Goal: Obtain resource: Obtain resource

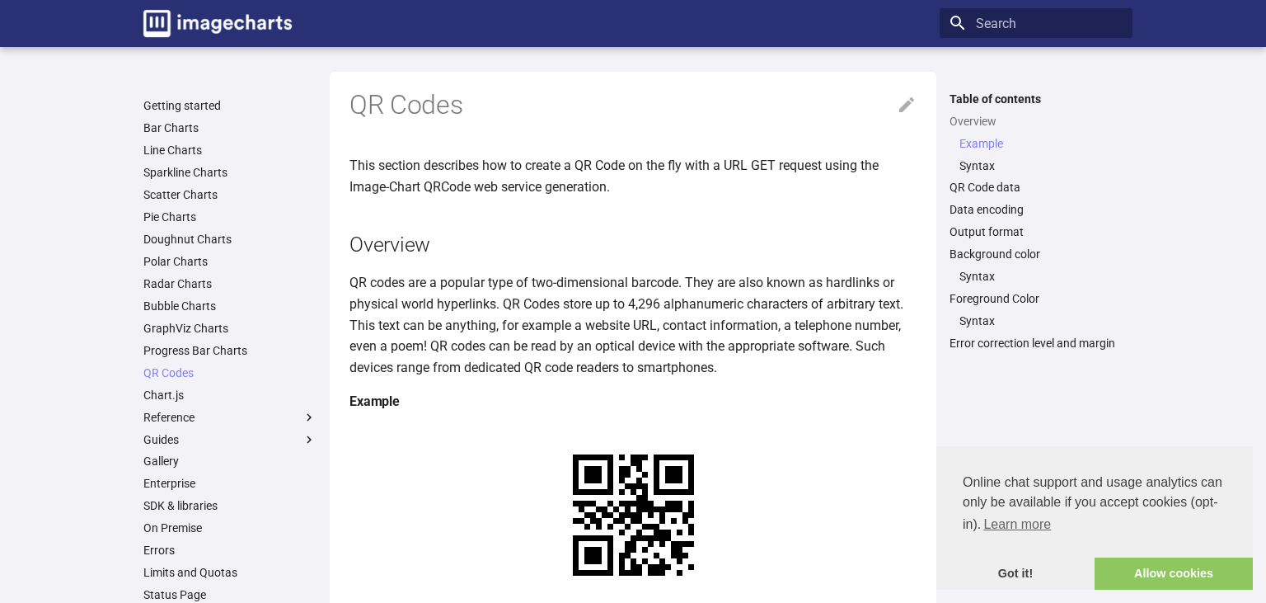
scroll to position [348, 0]
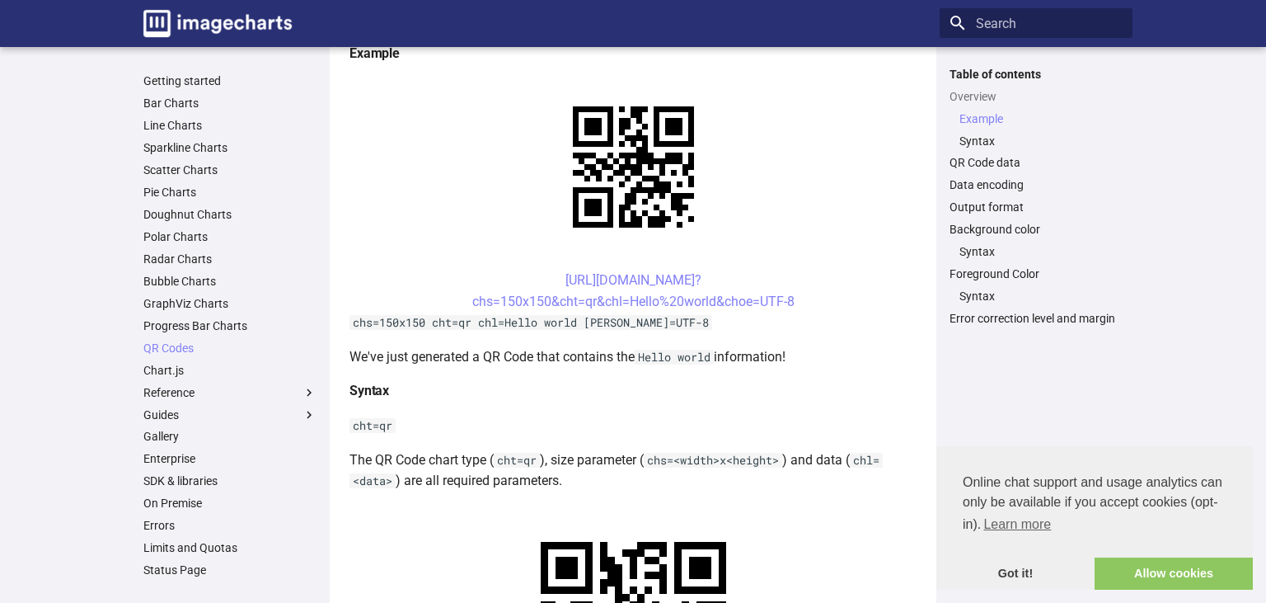
drag, startPoint x: 529, startPoint y: 275, endPoint x: 827, endPoint y: 306, distance: 299.2
click at [827, 306] on center "[URL][DOMAIN_NAME]? chs=150x150&cht=qr&chl=Hello%20world&choe=UTF-8" at bounding box center [633, 291] width 567 height 42
copy link "[URL][DOMAIN_NAME]? chs=150x150&cht=qr&chl=Hello%20world&choe=UTF-8"
click at [605, 365] on p "We've just generated a QR Code that contains the Hello world information!" at bounding box center [633, 356] width 567 height 21
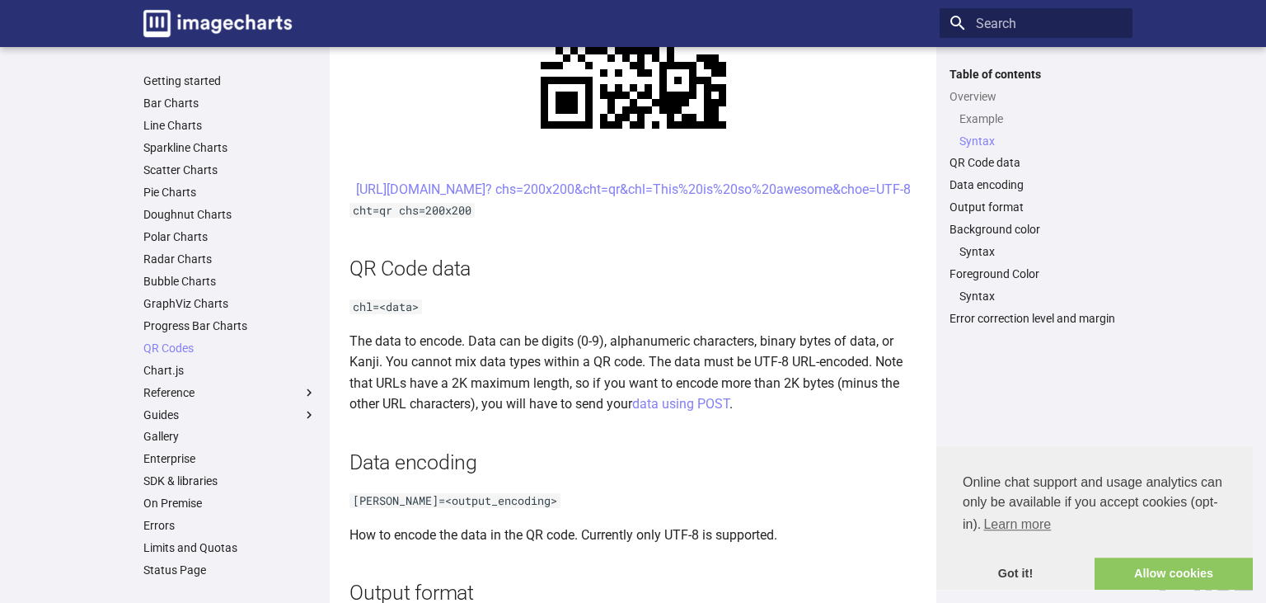
scroll to position [939, 0]
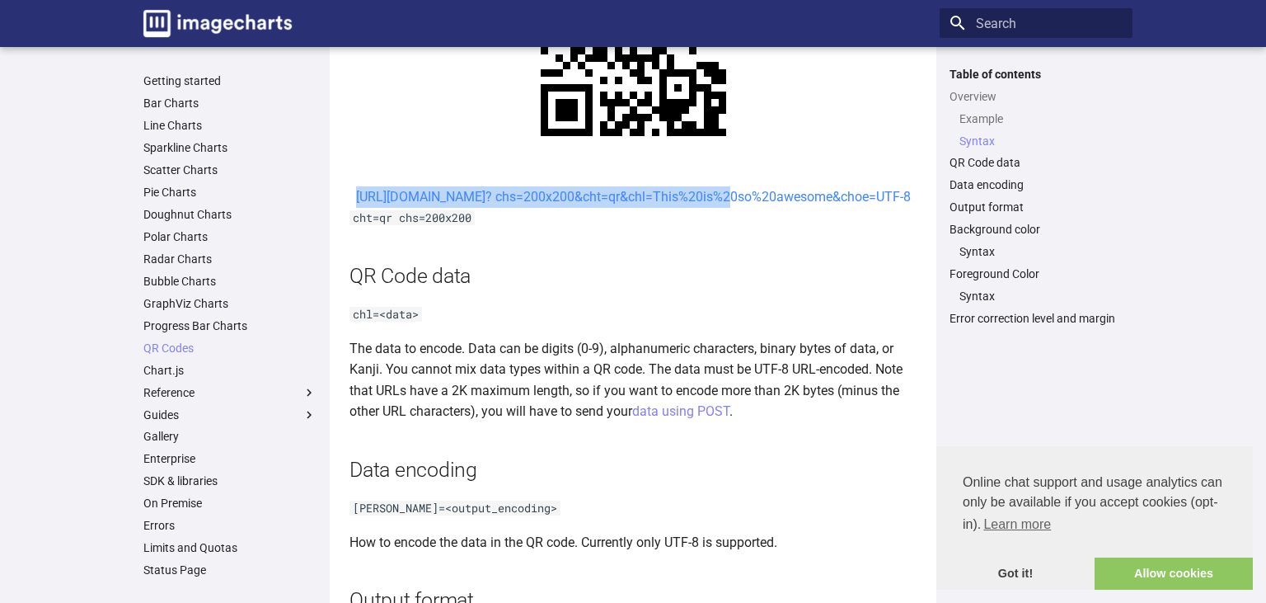
drag, startPoint x: 535, startPoint y: 193, endPoint x: 575, endPoint y: 218, distance: 47.8
click at [575, 208] on center "[URL][DOMAIN_NAME]? chs=200x200&cht=qr&chl=This%20is%20so%20awesome&choe=UTF-8" at bounding box center [633, 196] width 567 height 21
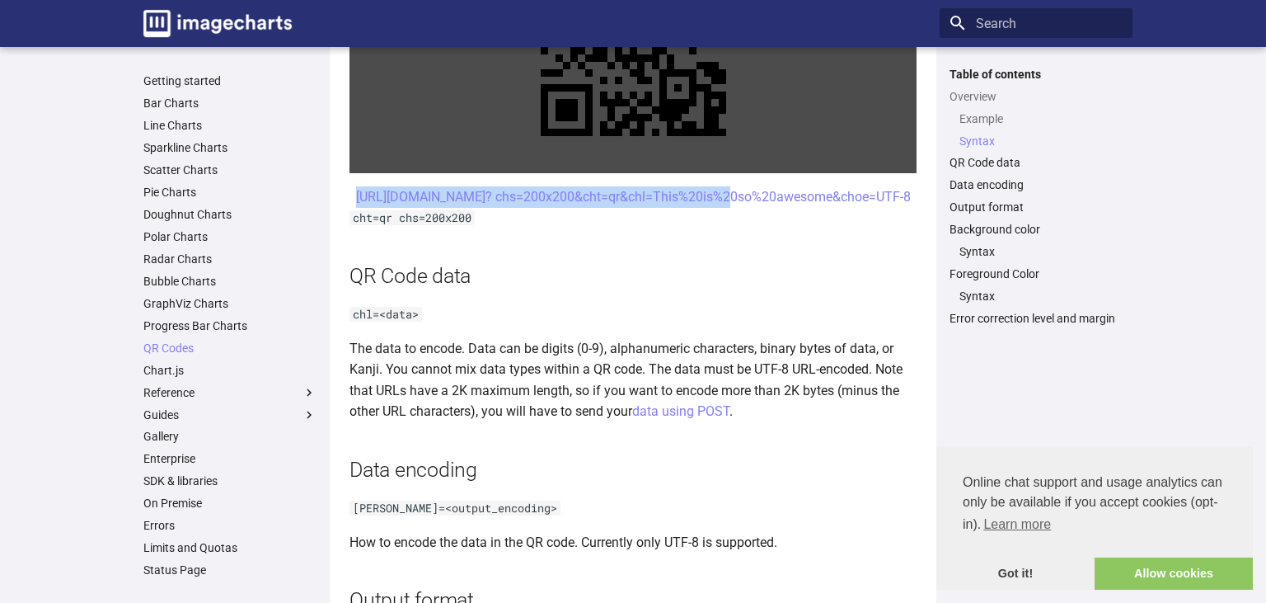
click at [674, 115] on link at bounding box center [633, 43] width 567 height 260
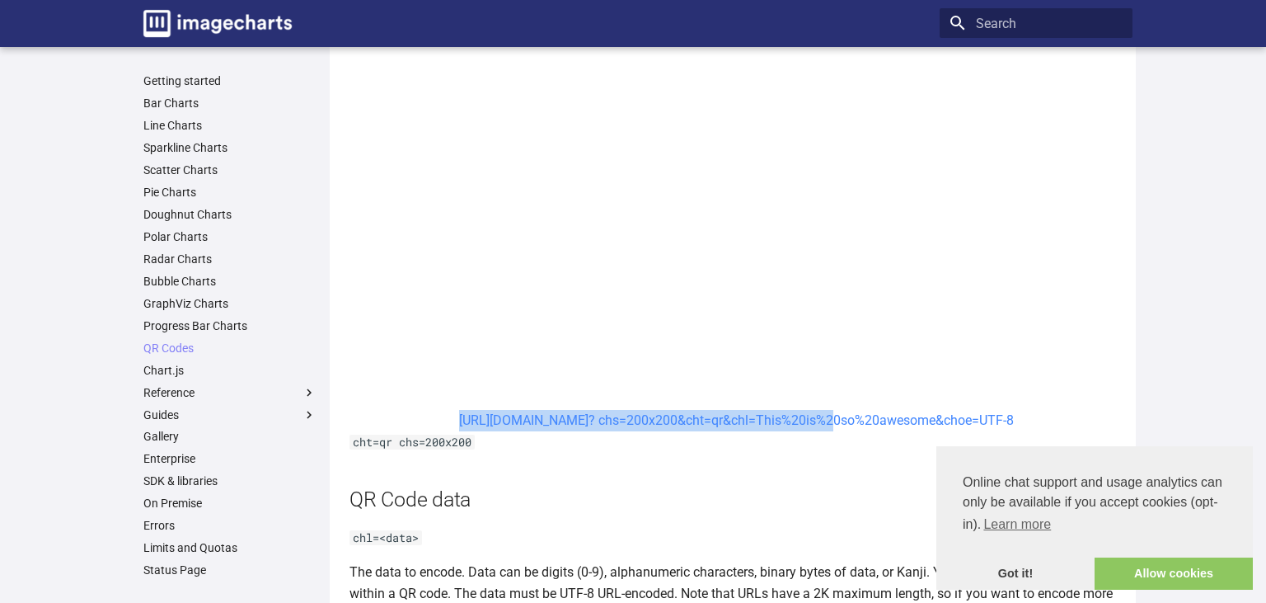
click at [986, 420] on link "[URL][DOMAIN_NAME]? chs=200x200&cht=qr&chl=This%20is%20so%20awesome&choe=UTF-8" at bounding box center [736, 420] width 555 height 16
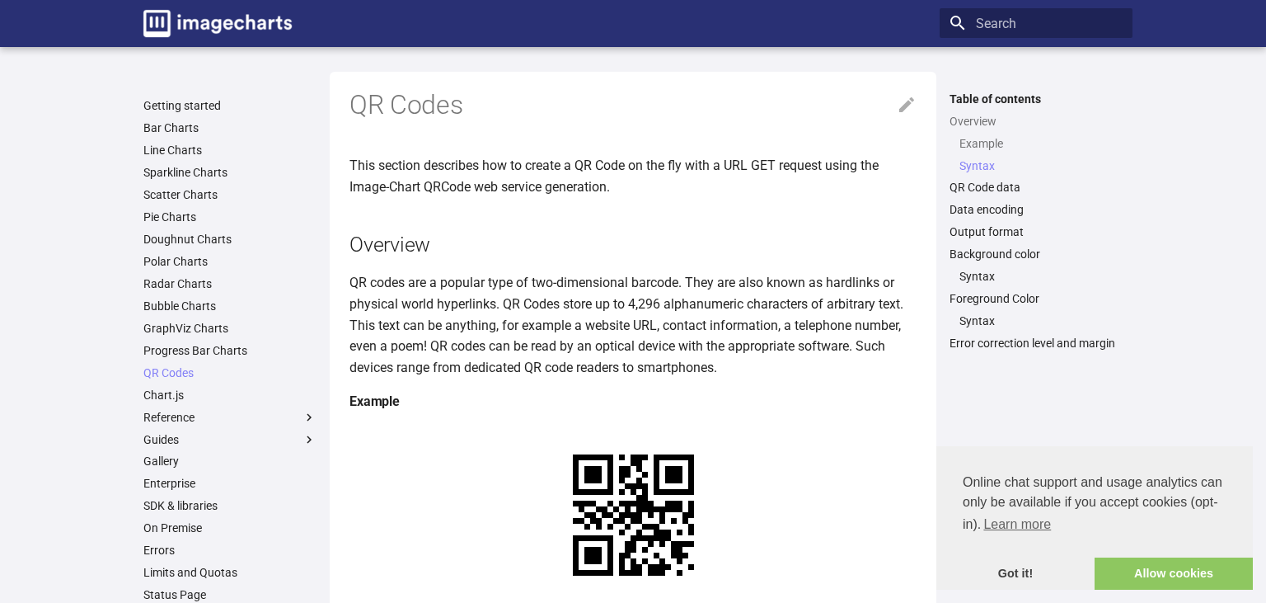
scroll to position [939, 0]
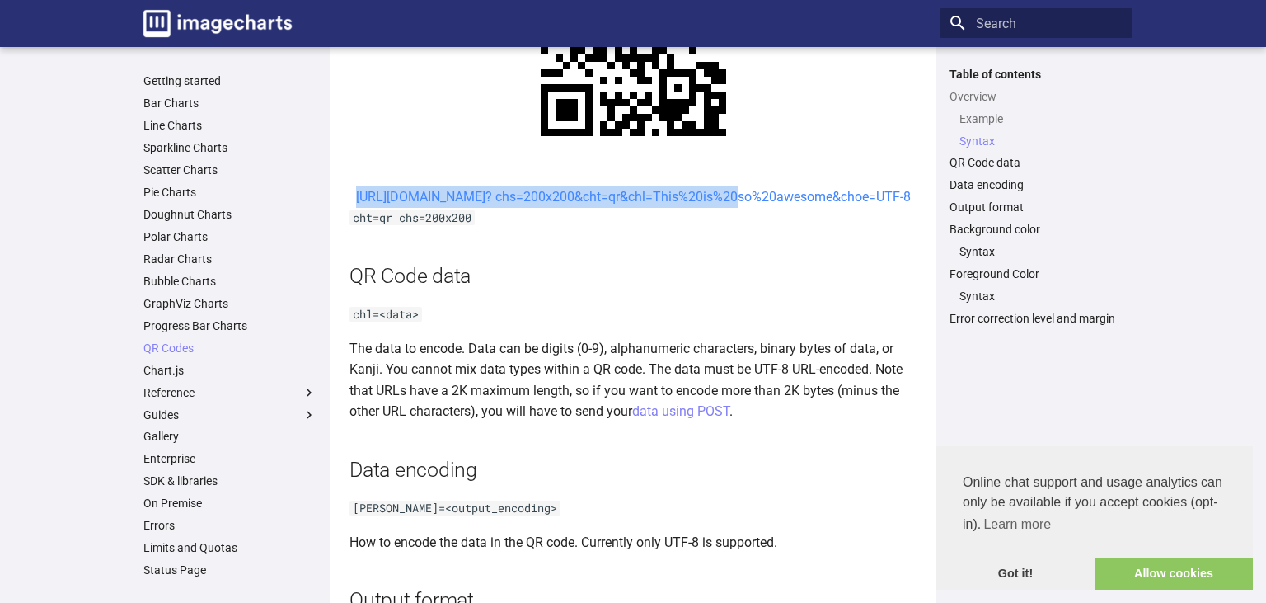
drag, startPoint x: 533, startPoint y: 192, endPoint x: 585, endPoint y: 226, distance: 62.0
click at [585, 208] on center "[URL][DOMAIN_NAME]? chs=200x200&cht=qr&chl=This%20is%20so%20awesome&choe=UTF-8" at bounding box center [633, 196] width 567 height 21
copy link "https://image-charts.com/chart? chs=200x200&cht=qr&chl="
